Goal: Information Seeking & Learning: Check status

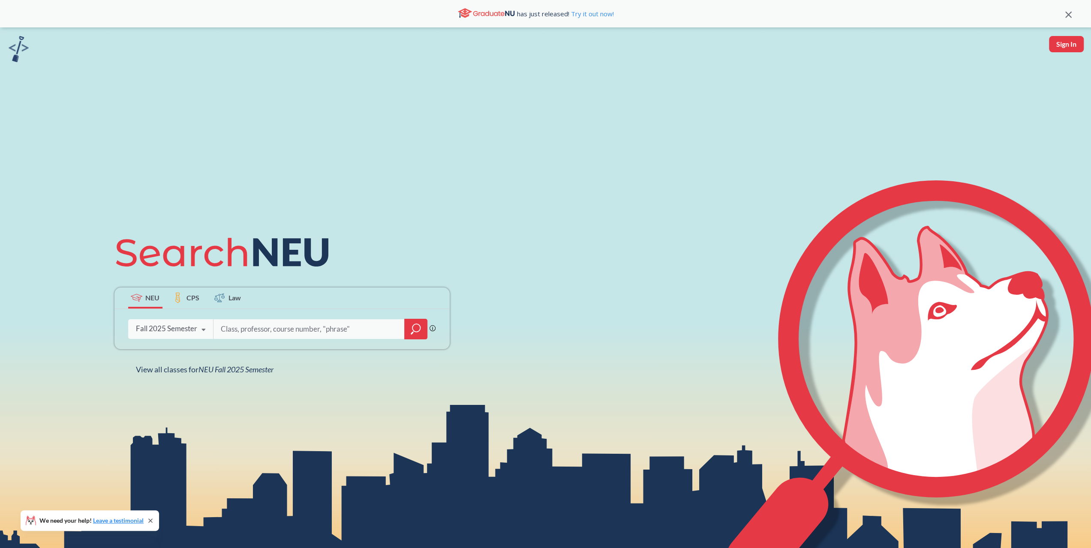
click at [267, 334] on input "search" at bounding box center [309, 329] width 178 height 18
type input "[PERSON_NAME]"
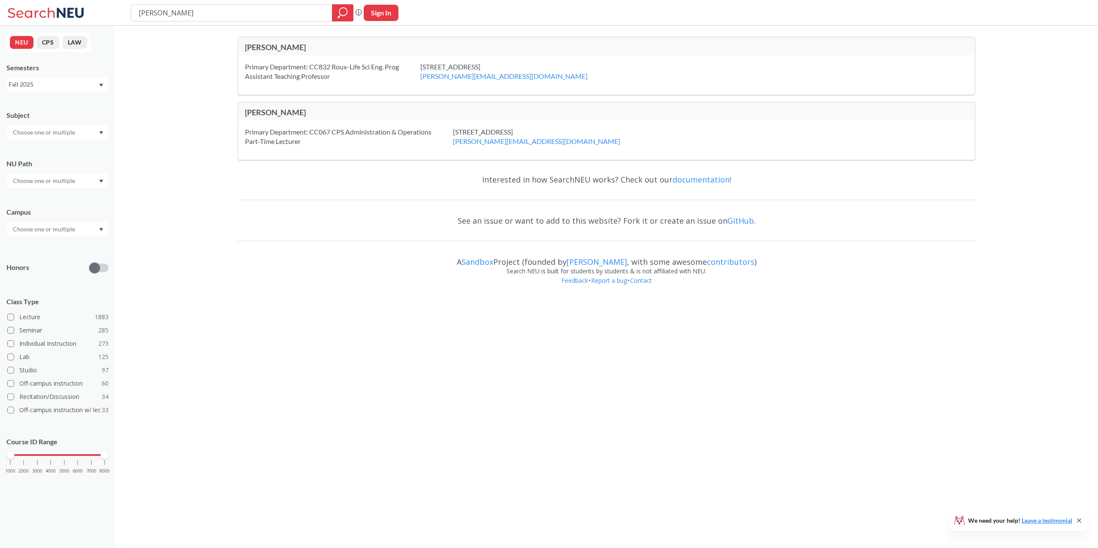
click at [298, 48] on div "[PERSON_NAME]" at bounding box center [425, 46] width 361 height 9
click at [299, 49] on div "[PERSON_NAME]" at bounding box center [425, 46] width 361 height 9
click at [352, 70] on div "Primary Department: CC832 Roux-Life Sci Eng. Prog Assistant Teaching Professor" at bounding box center [332, 71] width 175 height 19
click at [13, 319] on span at bounding box center [10, 317] width 7 height 7
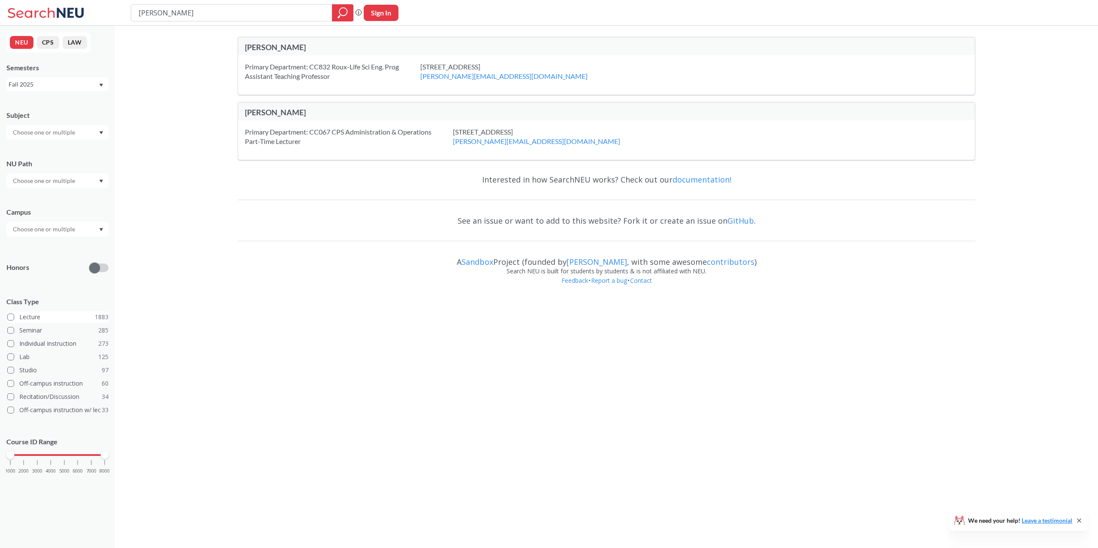
click at [19, 319] on input "Lecture 1883" at bounding box center [22, 316] width 7 height 7
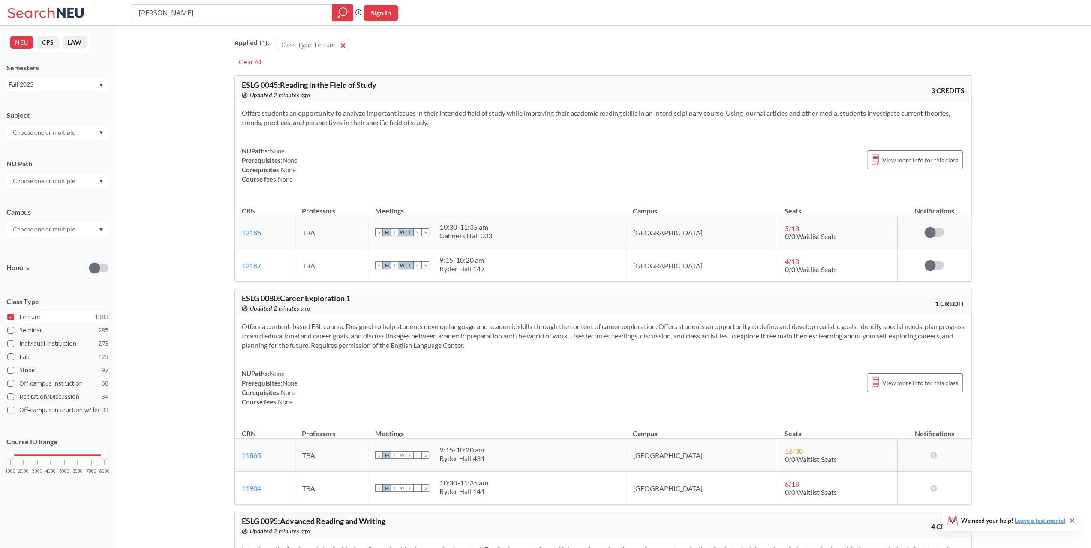
click at [12, 321] on label "Lecture 1883" at bounding box center [57, 317] width 101 height 11
click at [19, 319] on input "Lecture 1883" at bounding box center [22, 316] width 7 height 7
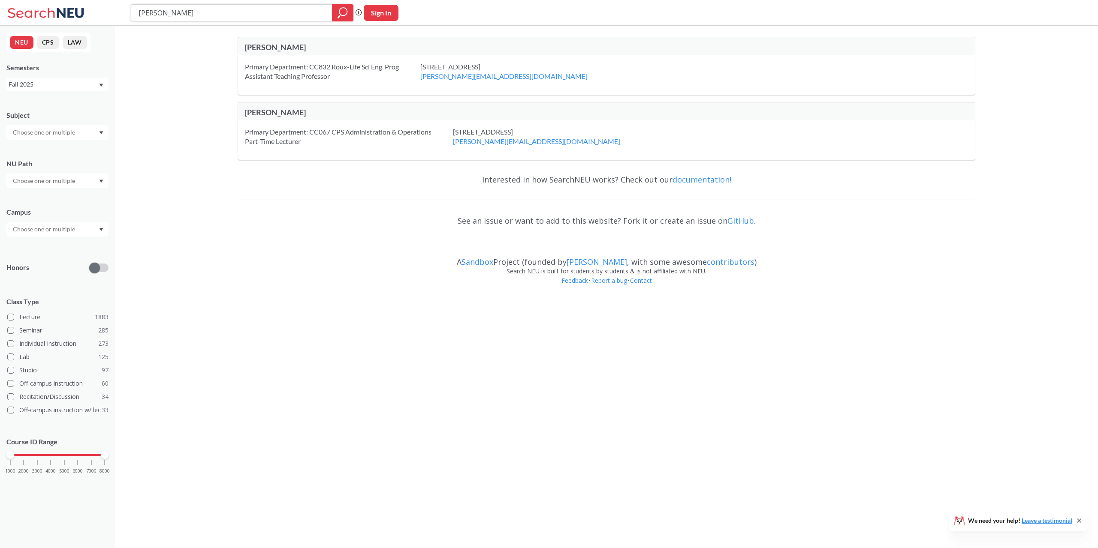
drag, startPoint x: 237, startPoint y: 8, endPoint x: 94, endPoint y: 11, distance: 142.4
click at [94, 11] on div "[PERSON_NAME] Phrase search guarantees the exact search appears in the results.…" at bounding box center [549, 13] width 1098 height 26
type input "21430"
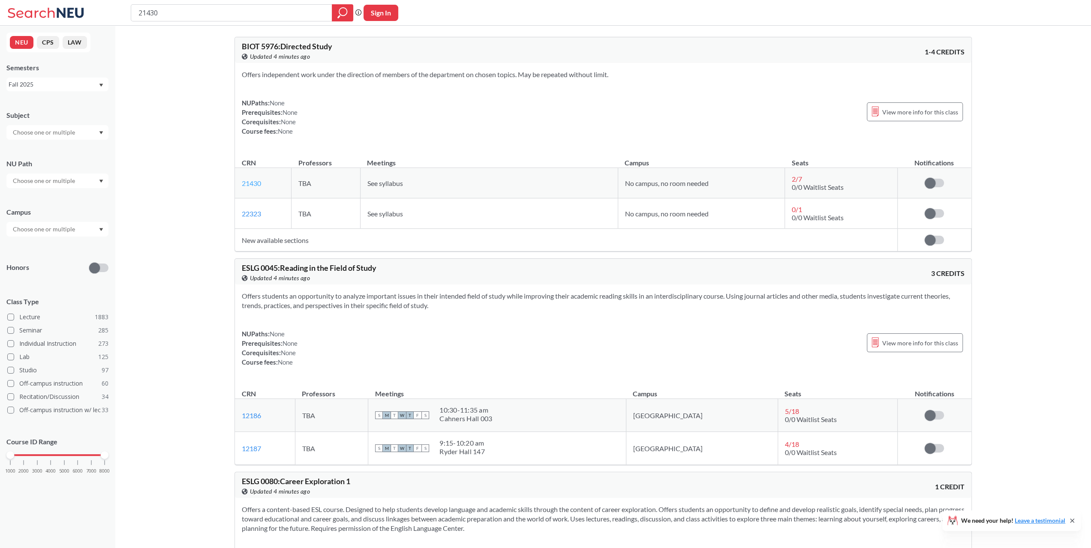
click at [253, 184] on link "21430" at bounding box center [251, 183] width 19 height 8
click at [794, 178] on span "2 / 7" at bounding box center [797, 179] width 10 height 8
click at [896, 113] on span "View more info for this class" at bounding box center [920, 112] width 76 height 11
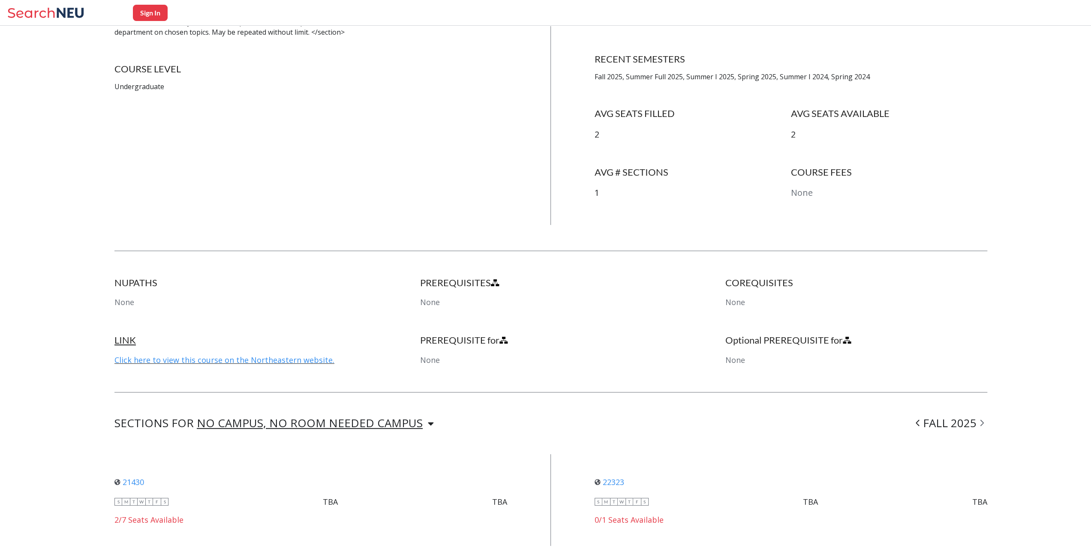
scroll to position [289, 0]
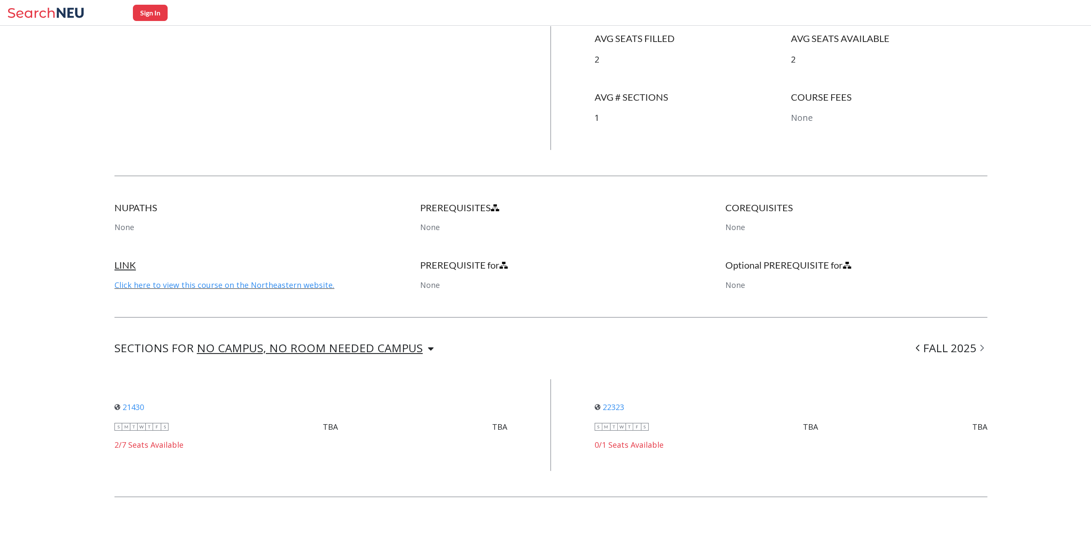
drag, startPoint x: 159, startPoint y: 441, endPoint x: 156, endPoint y: 445, distance: 4.6
click at [159, 442] on div "2/7 Seats Available" at bounding box center [310, 444] width 393 height 9
drag, startPoint x: 156, startPoint y: 445, endPoint x: 152, endPoint y: 433, distance: 13.0
click at [156, 445] on div "2/7 Seats Available" at bounding box center [310, 444] width 393 height 9
click at [133, 409] on link "21430" at bounding box center [129, 407] width 30 height 10
